Goal: Use online tool/utility

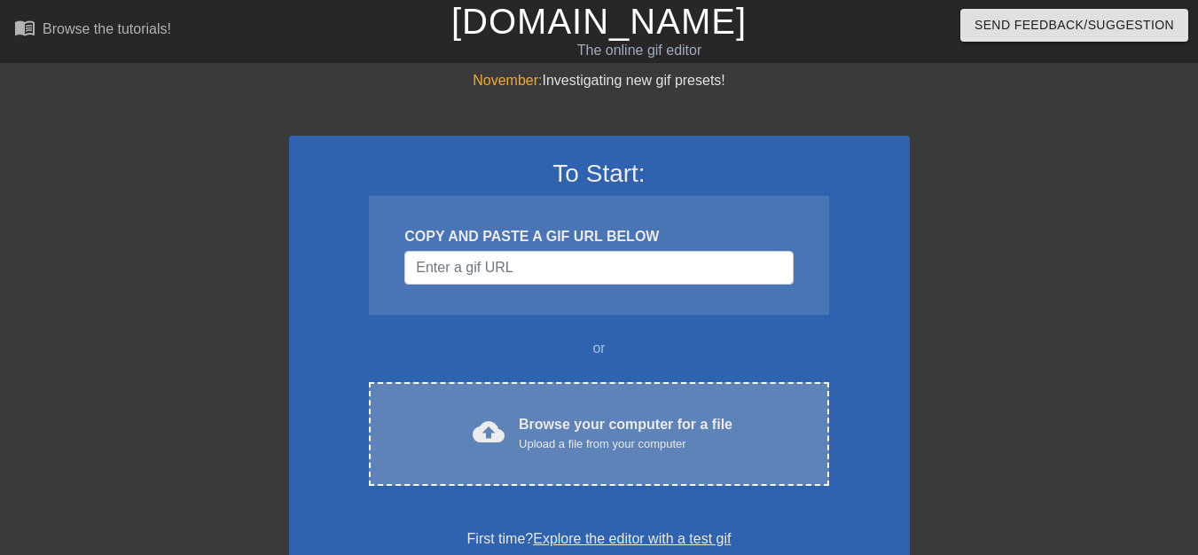
click at [491, 434] on span "cloud_upload" at bounding box center [489, 432] width 32 height 32
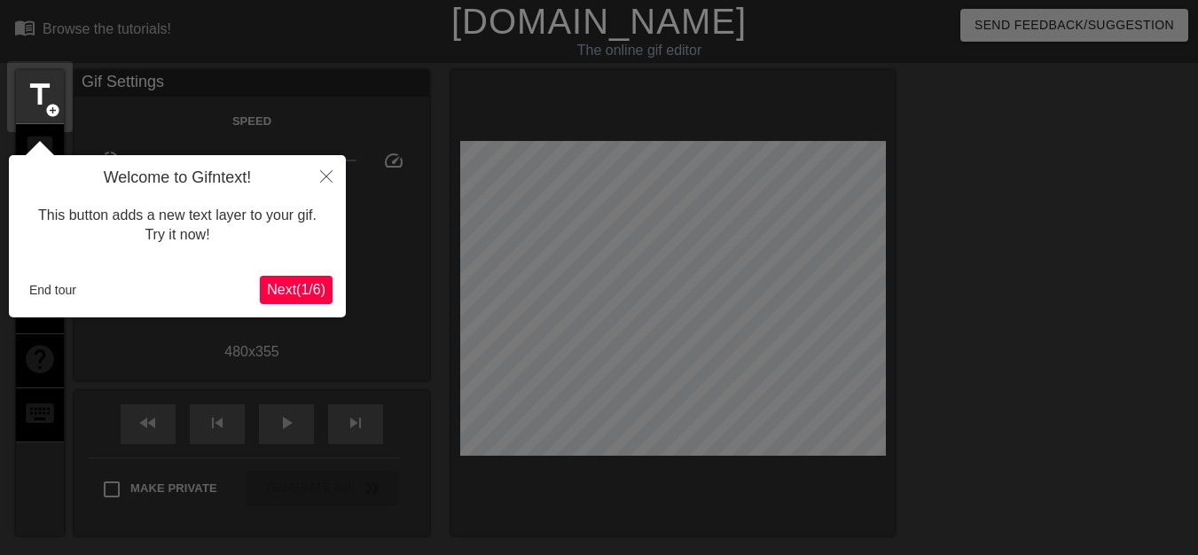
scroll to position [43, 0]
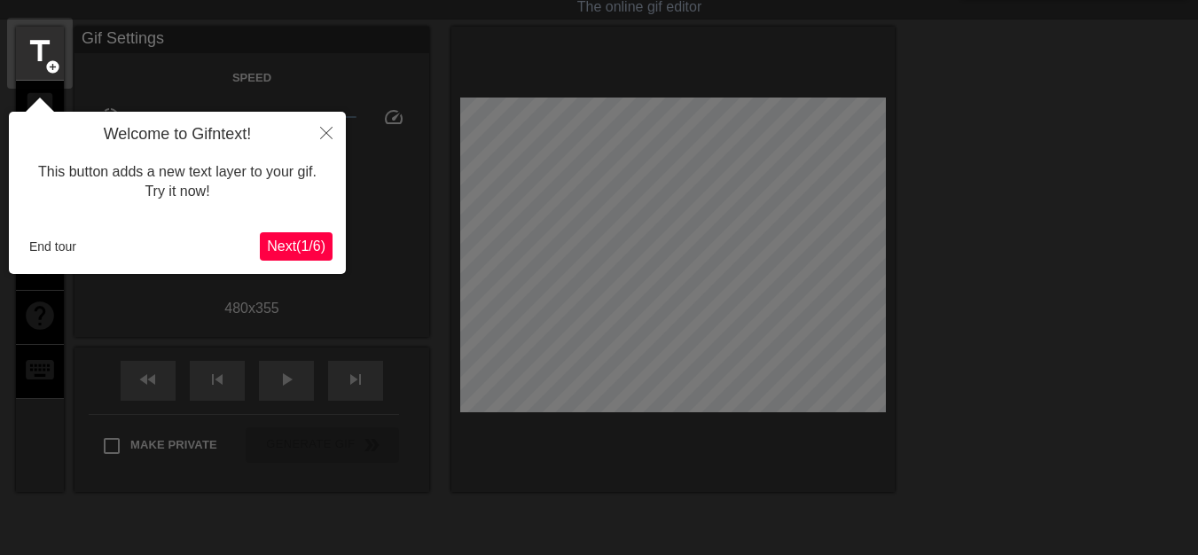
click at [297, 247] on span "Next ( 1 / 6 )" at bounding box center [296, 246] width 59 height 15
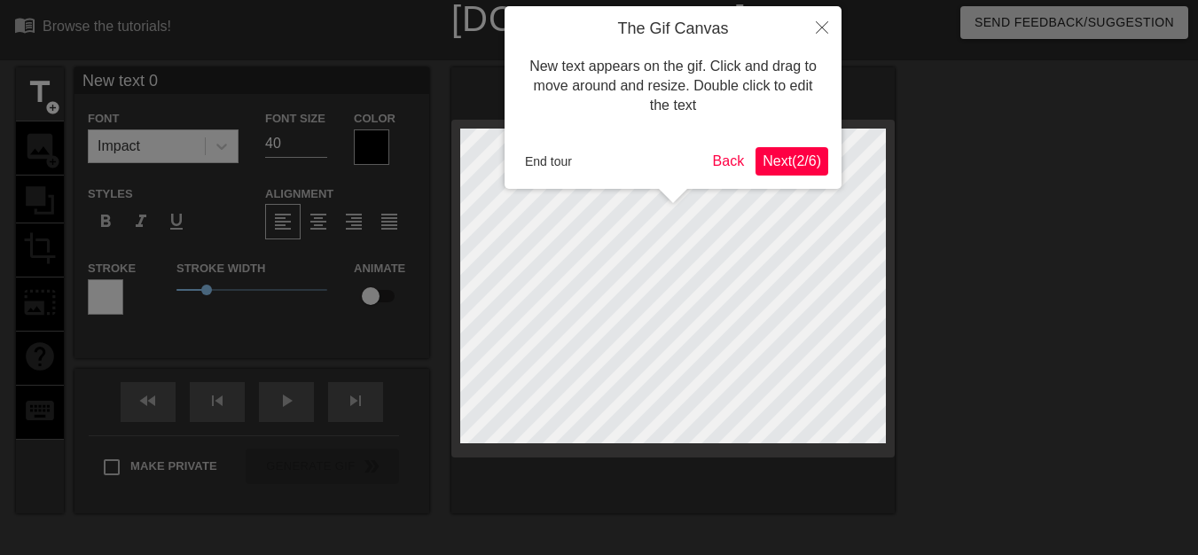
scroll to position [0, 0]
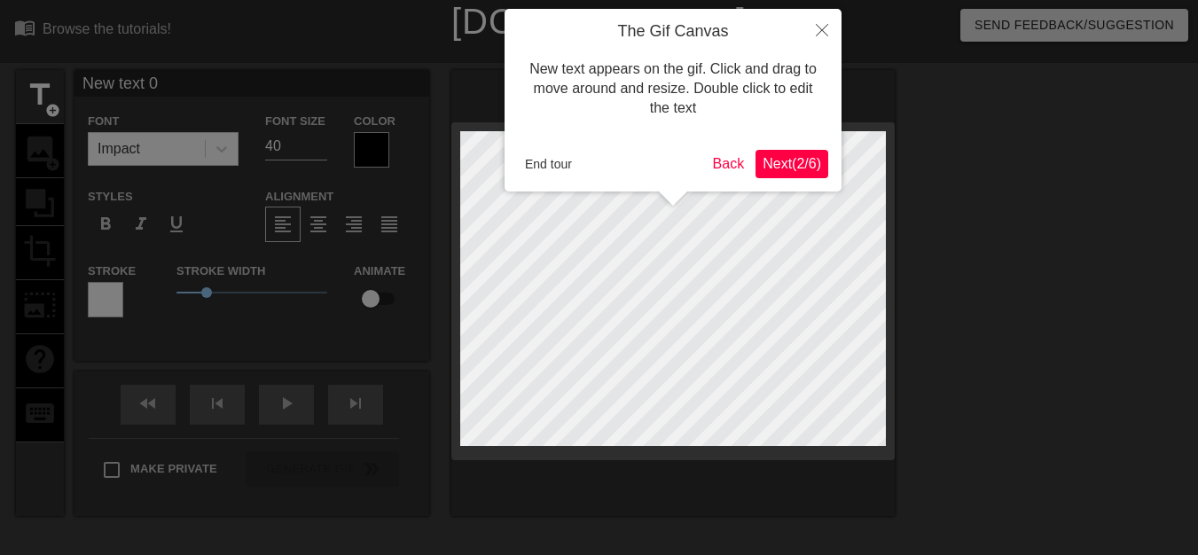
click at [773, 164] on span "Next ( 2 / 6 )" at bounding box center [792, 163] width 59 height 15
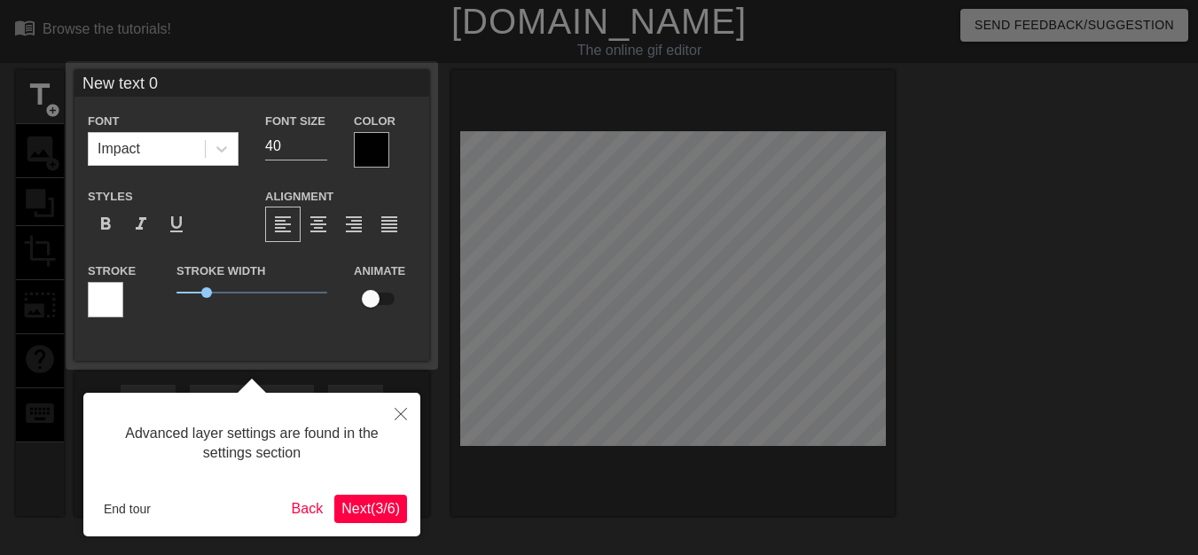
scroll to position [43, 0]
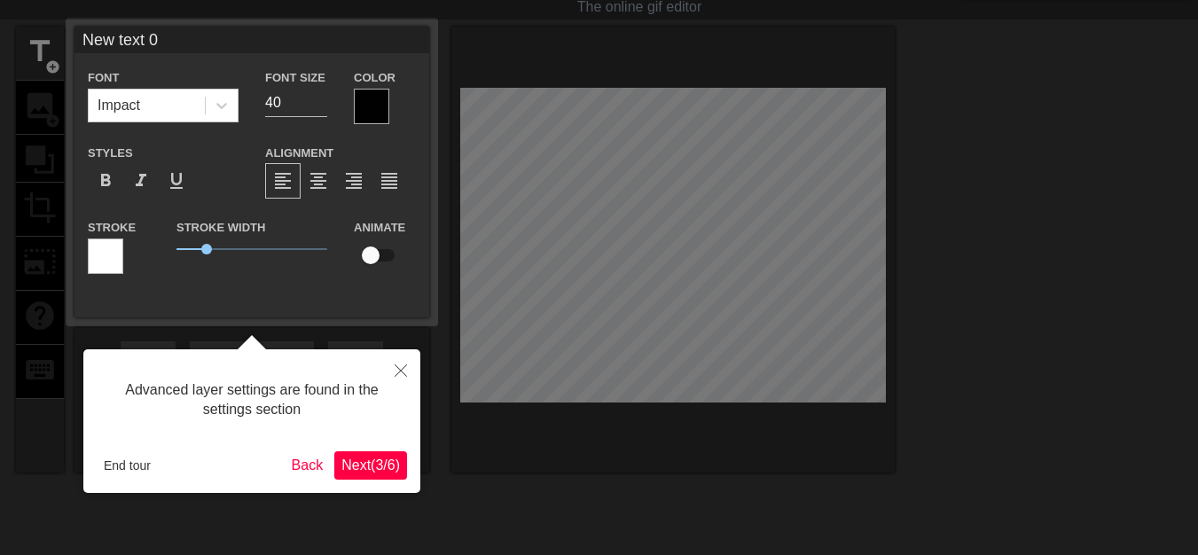
click at [349, 462] on span "Next ( 3 / 6 )" at bounding box center [370, 465] width 59 height 15
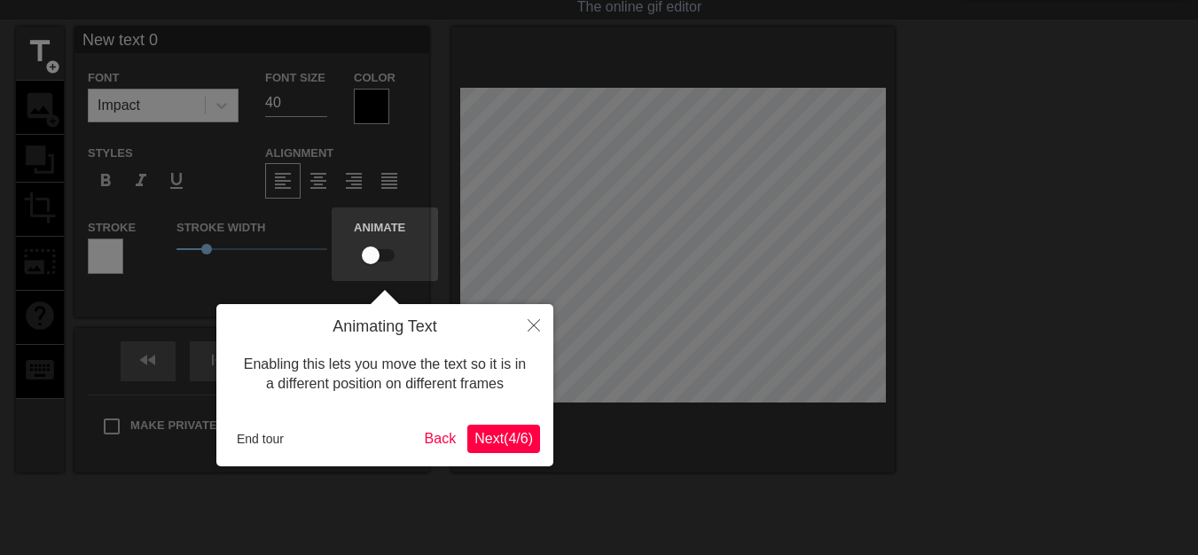
scroll to position [0, 0]
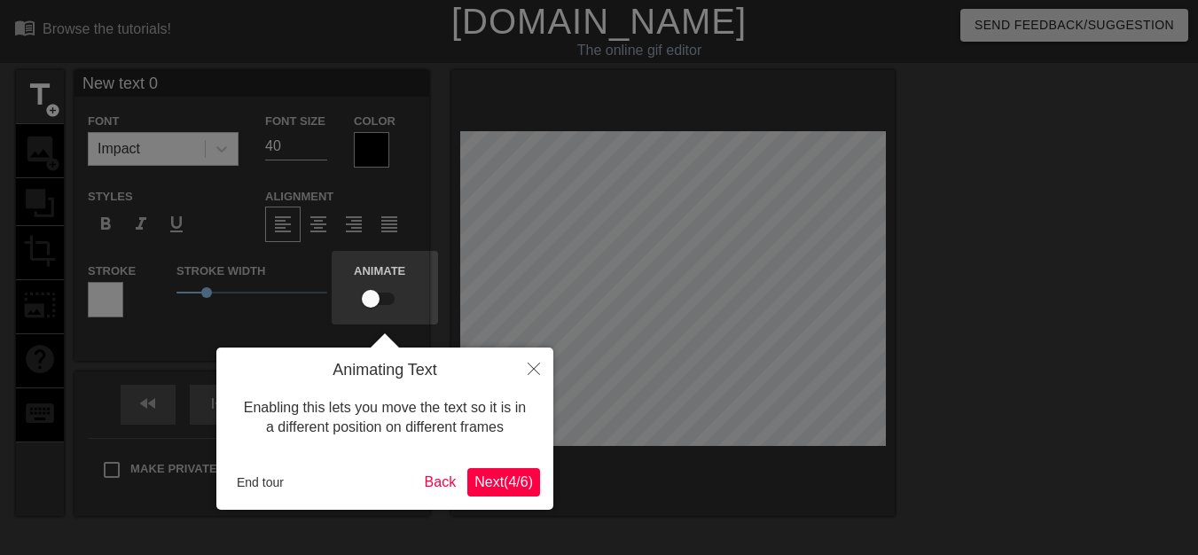
click at [488, 483] on span "Next ( 4 / 6 )" at bounding box center [504, 482] width 59 height 15
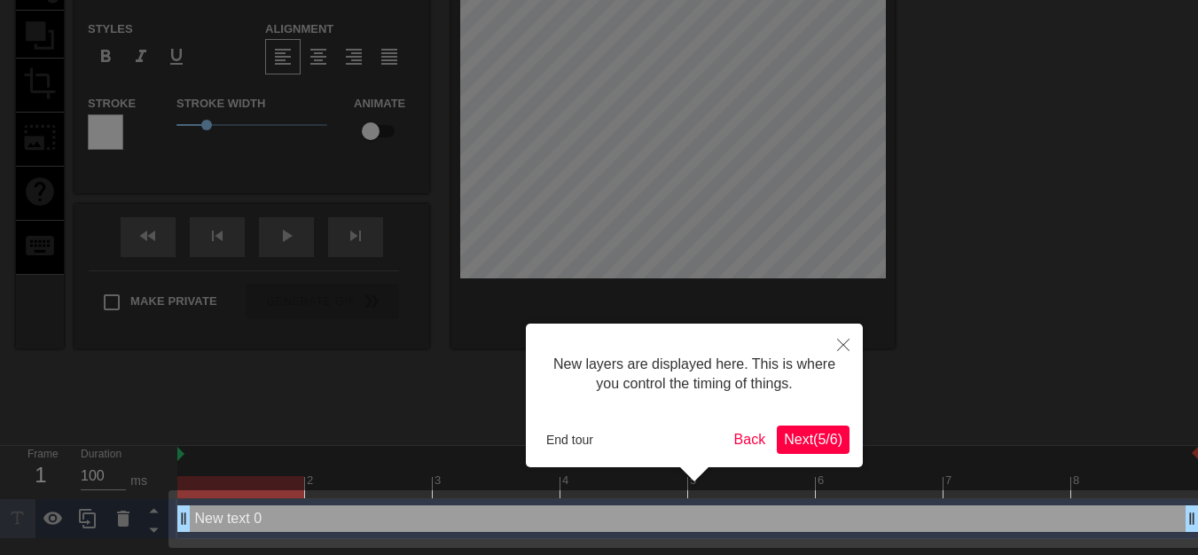
click at [816, 443] on span "Next ( 5 / 6 )" at bounding box center [813, 439] width 59 height 15
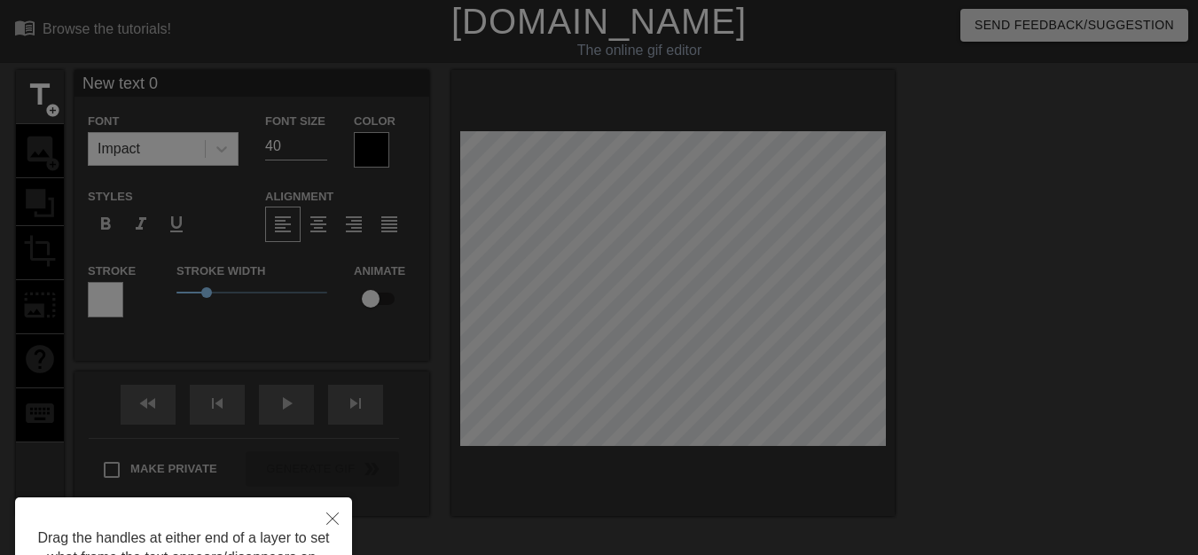
scroll to position [89, 0]
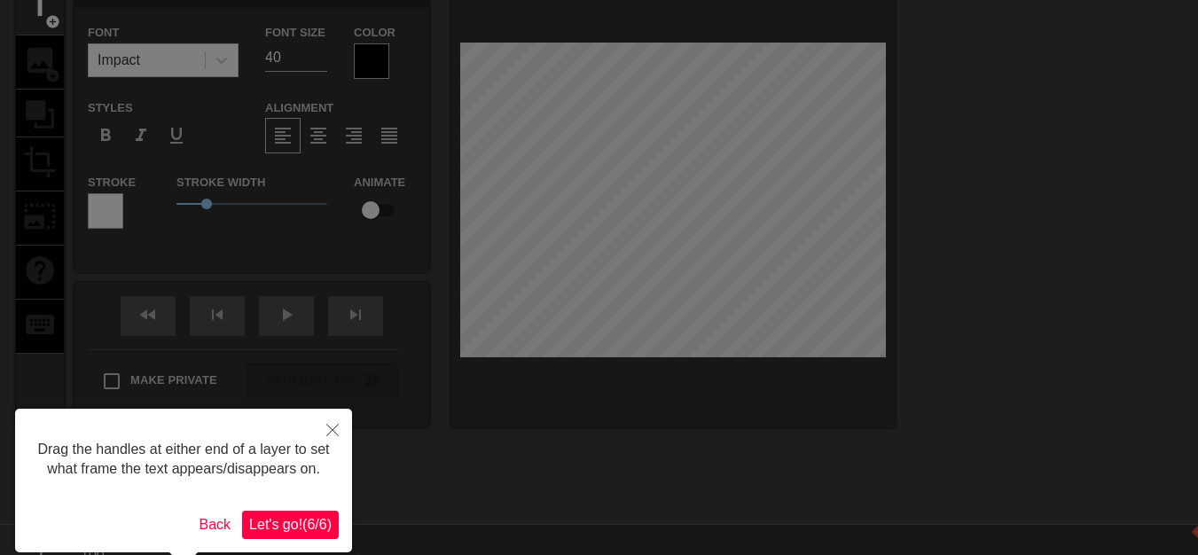
click at [302, 529] on span "Let's go! ( 6 / 6 )" at bounding box center [290, 524] width 82 height 15
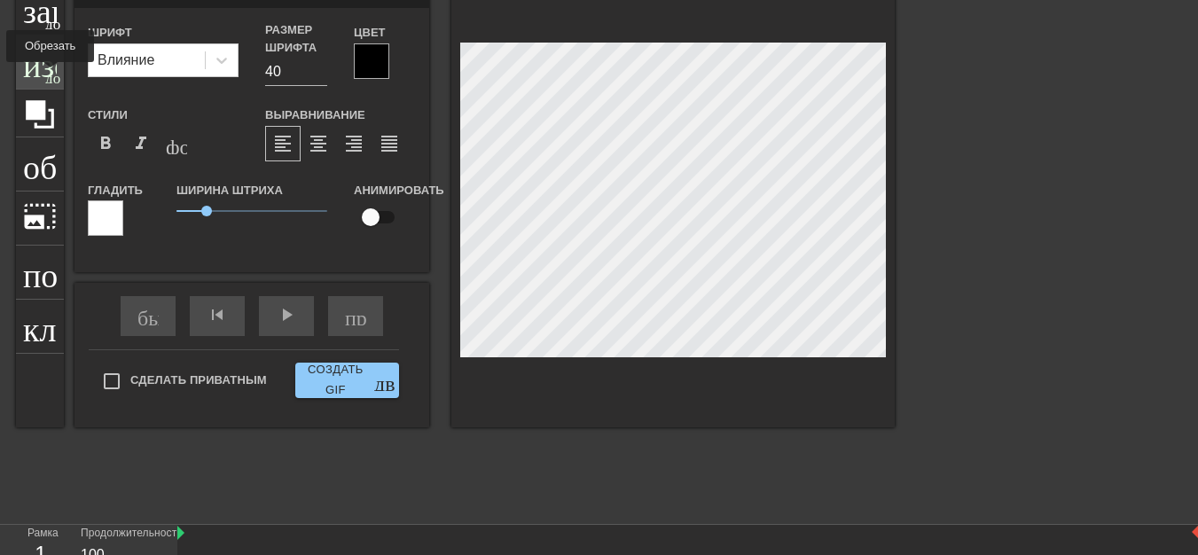
click at [50, 75] on font "добавить_круг" at bounding box center [96, 75] width 102 height 15
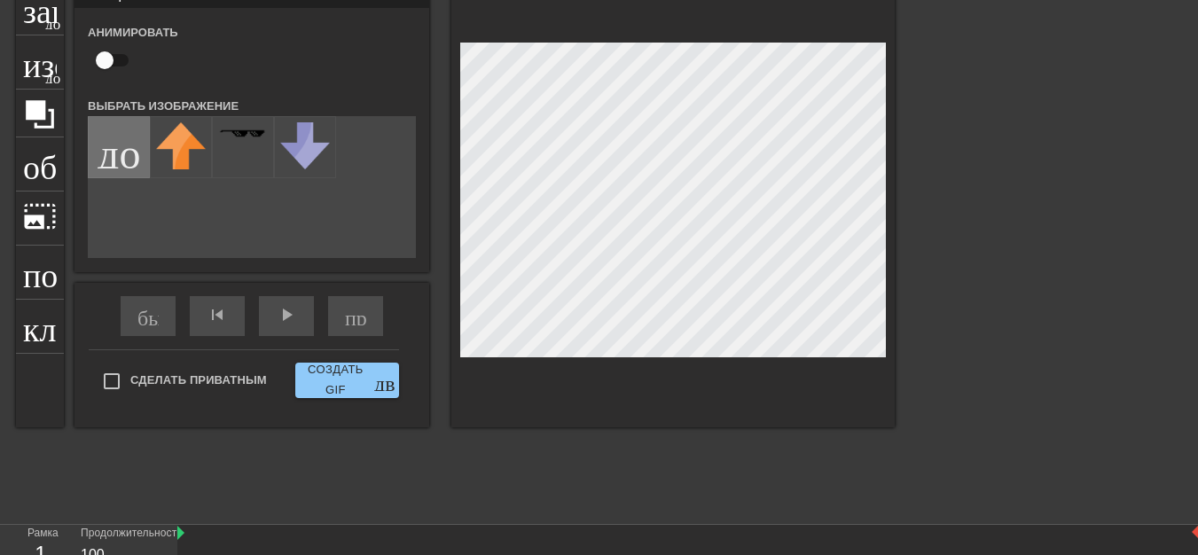
click at [112, 166] on input "file" at bounding box center [119, 147] width 60 height 60
type input "C:\fakepath\image (2).png"
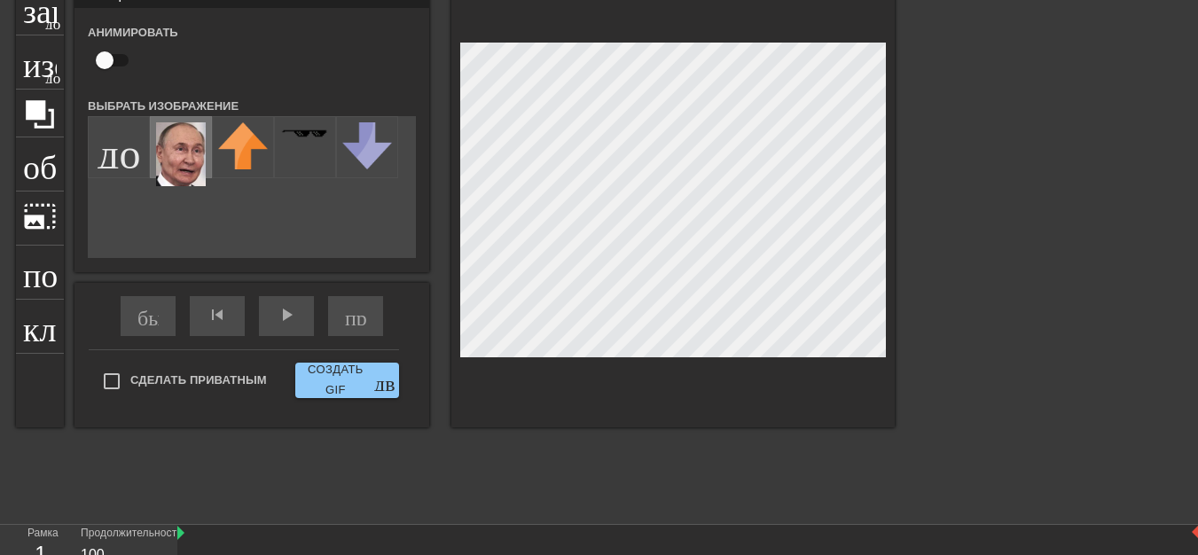
click at [190, 181] on img at bounding box center [181, 154] width 50 height 64
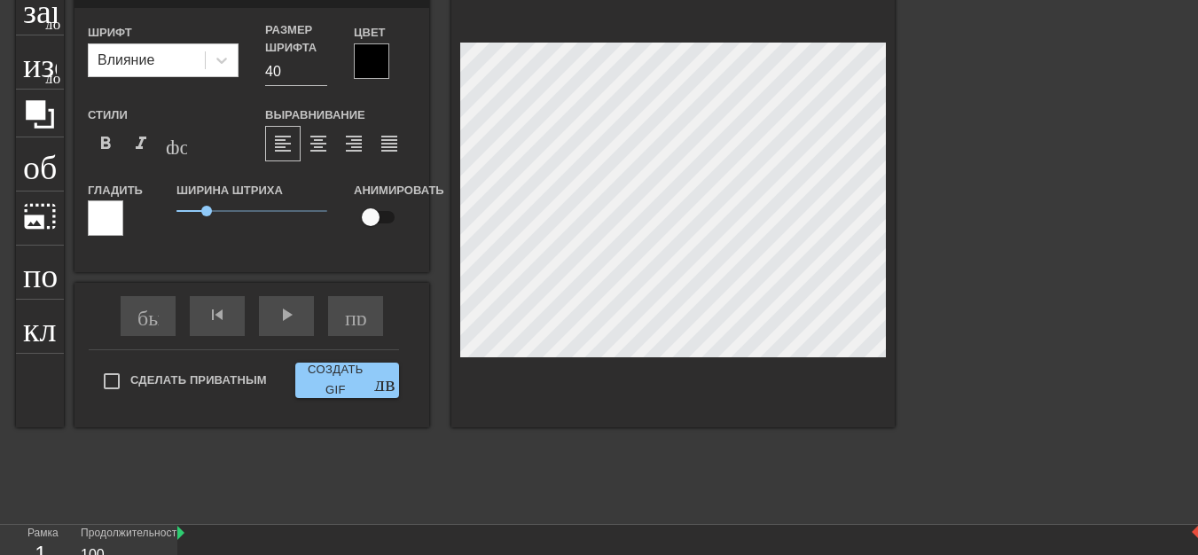
click at [973, 221] on div "заголовок добавить_круг изображение добавить_круг обрезать photo_size_select_la…" at bounding box center [599, 247] width 1198 height 532
click at [983, 234] on div at bounding box center [1049, 247] width 266 height 532
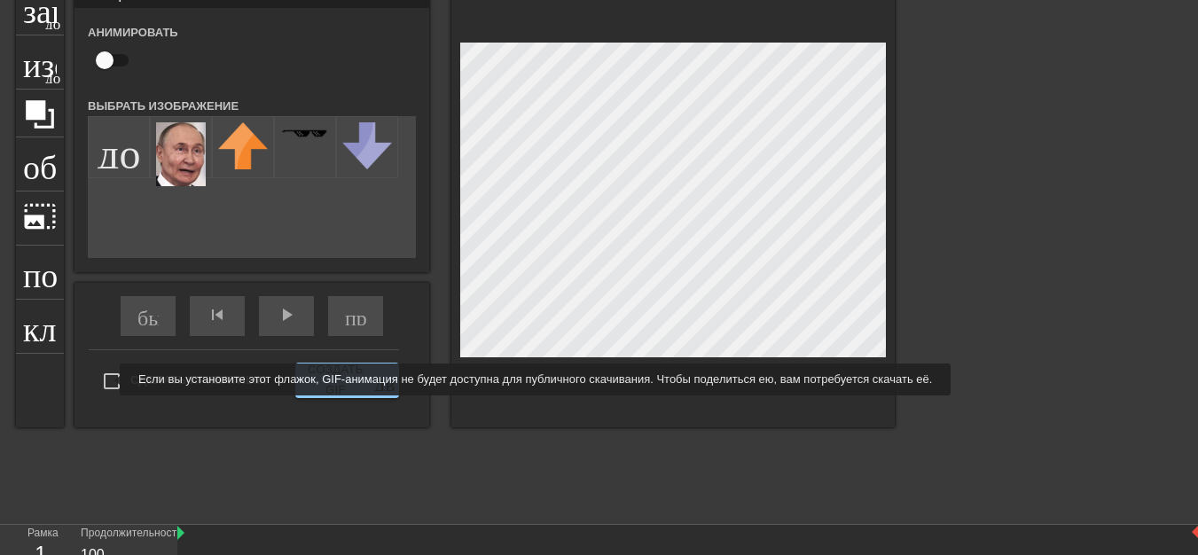
click at [108, 380] on input "Сделать приватным" at bounding box center [111, 381] width 37 height 37
checkbox input "true"
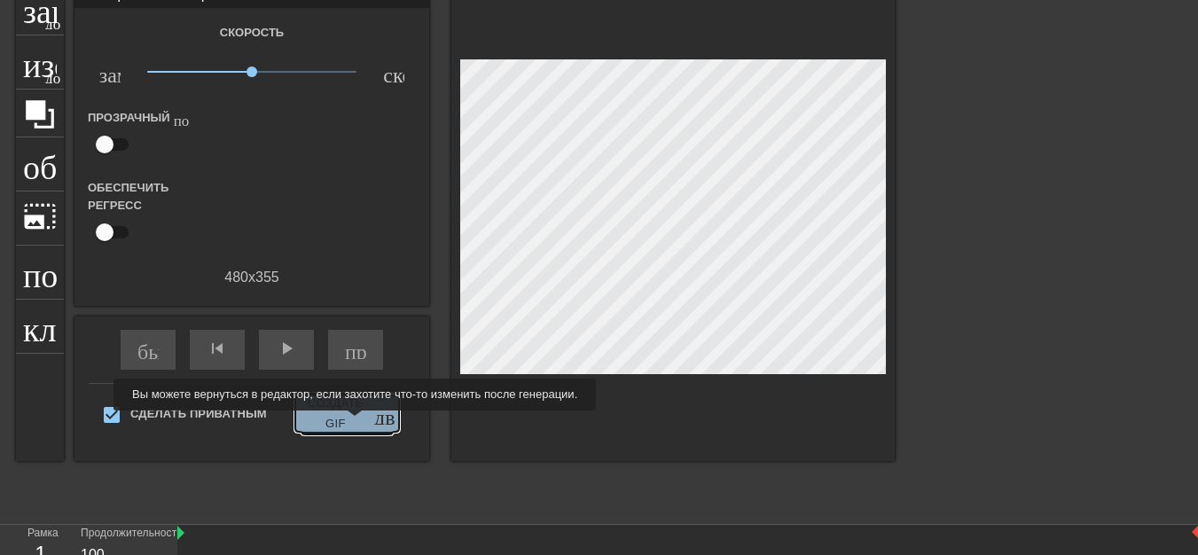
click at [352, 423] on font "Создать GIF" at bounding box center [335, 414] width 67 height 41
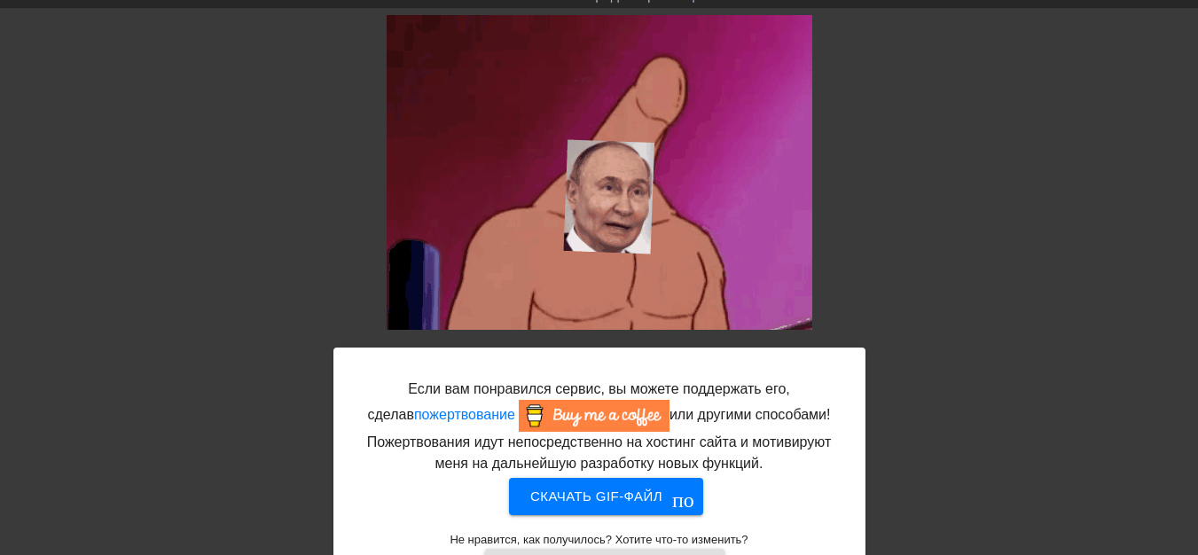
scroll to position [113, 0]
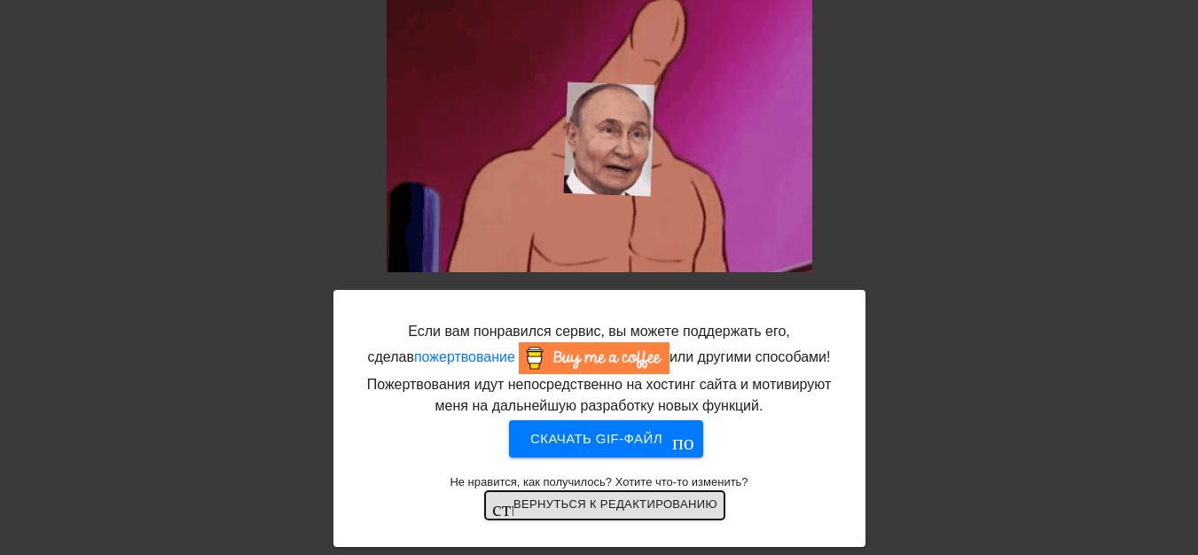
click at [611, 510] on font "Вернуться к редактированию" at bounding box center [616, 504] width 204 height 13
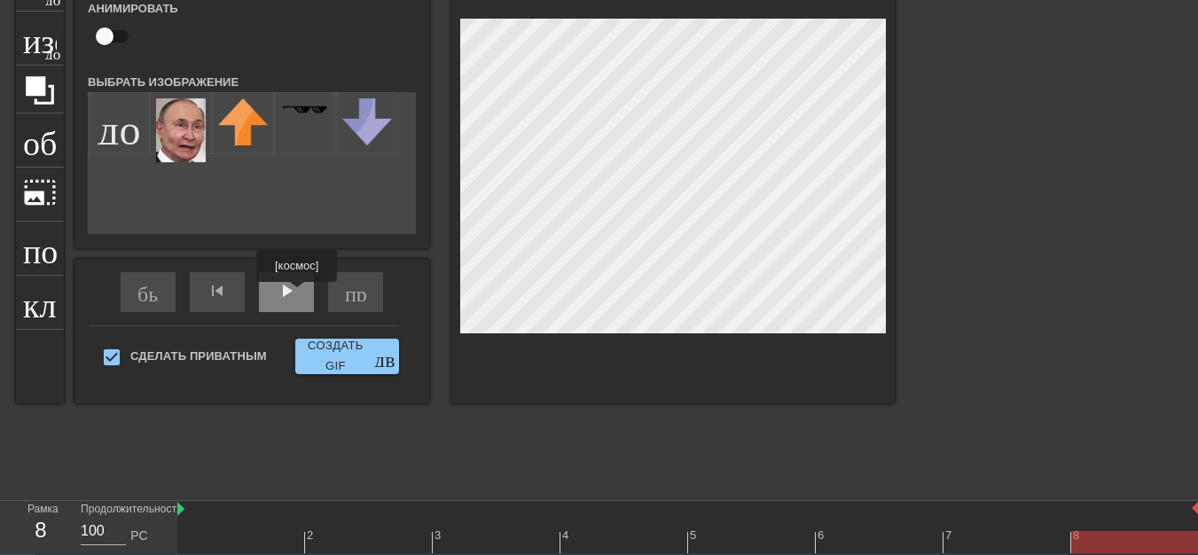
click at [297, 294] on div "play_arrow" at bounding box center [286, 292] width 55 height 40
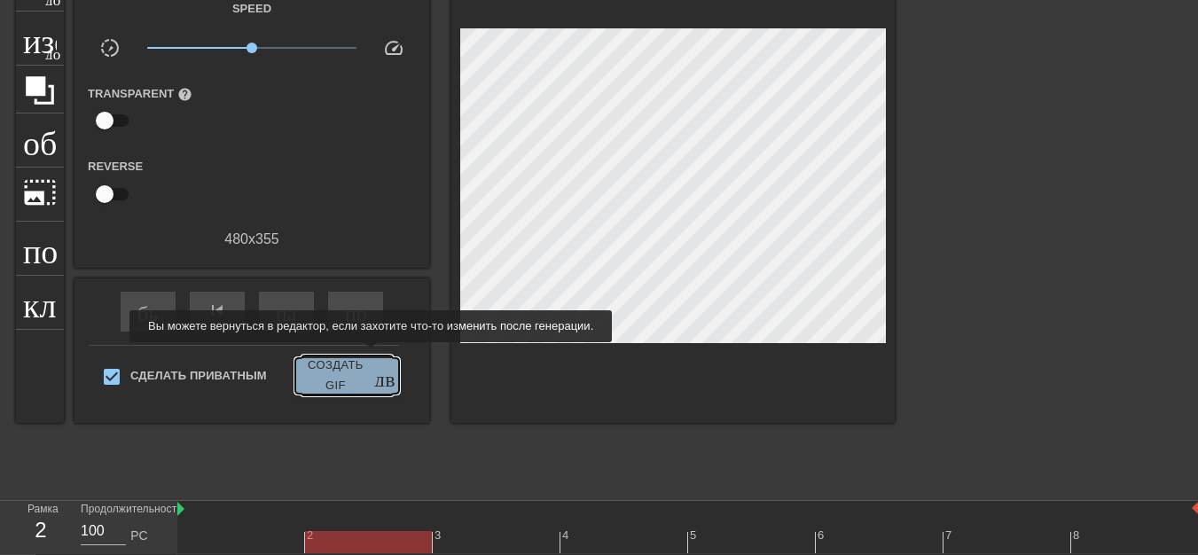
click at [368, 356] on font "Создать GIF" at bounding box center [335, 376] width 67 height 41
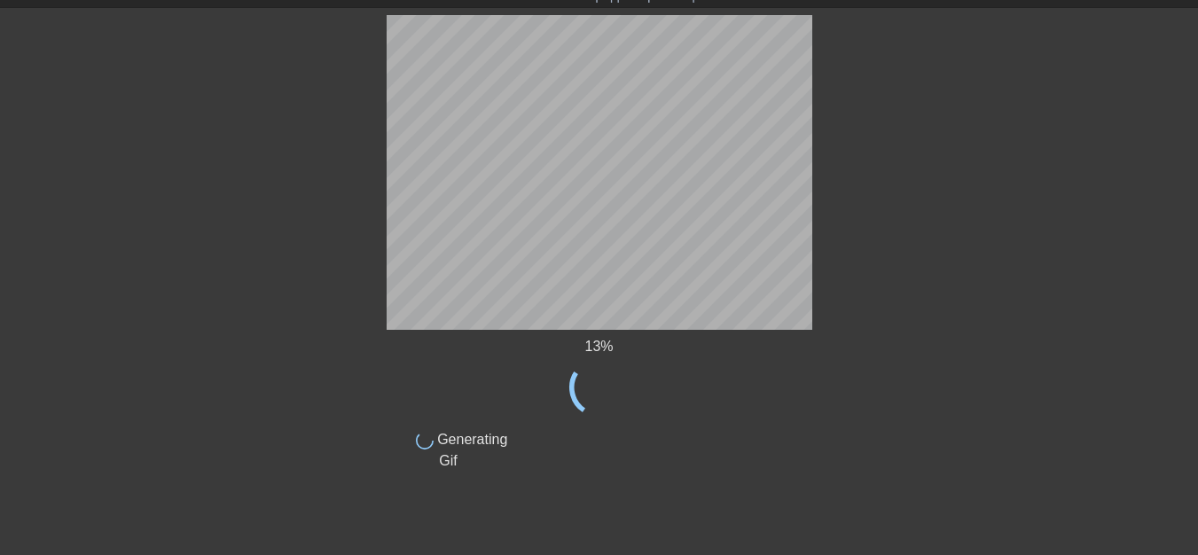
scroll to position [55, 0]
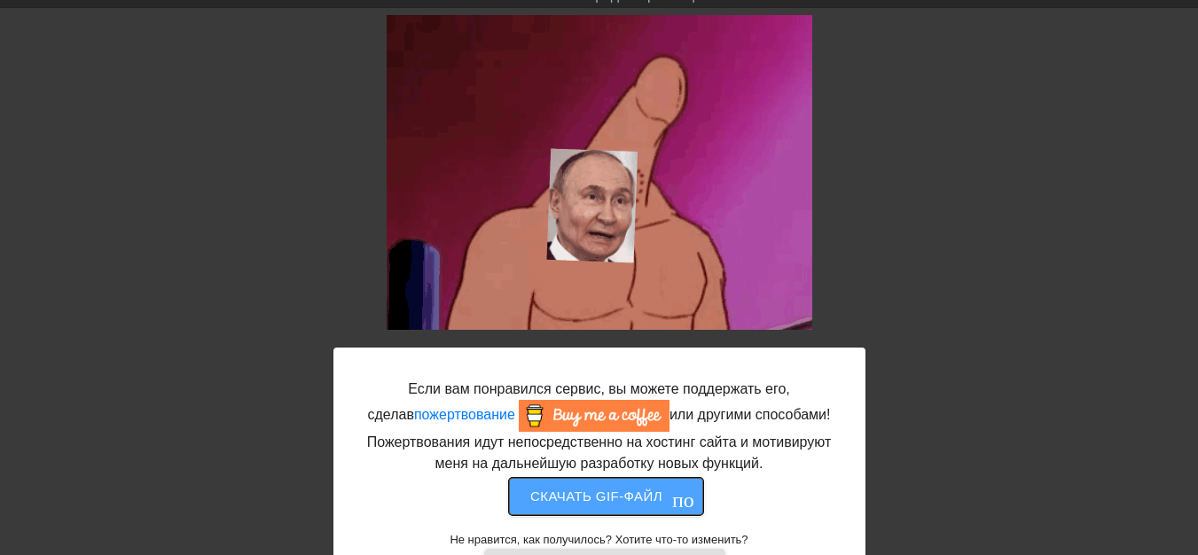
click at [624, 505] on font "Скачать gif-файл" at bounding box center [596, 496] width 132 height 23
